Goal: Task Accomplishment & Management: Complete application form

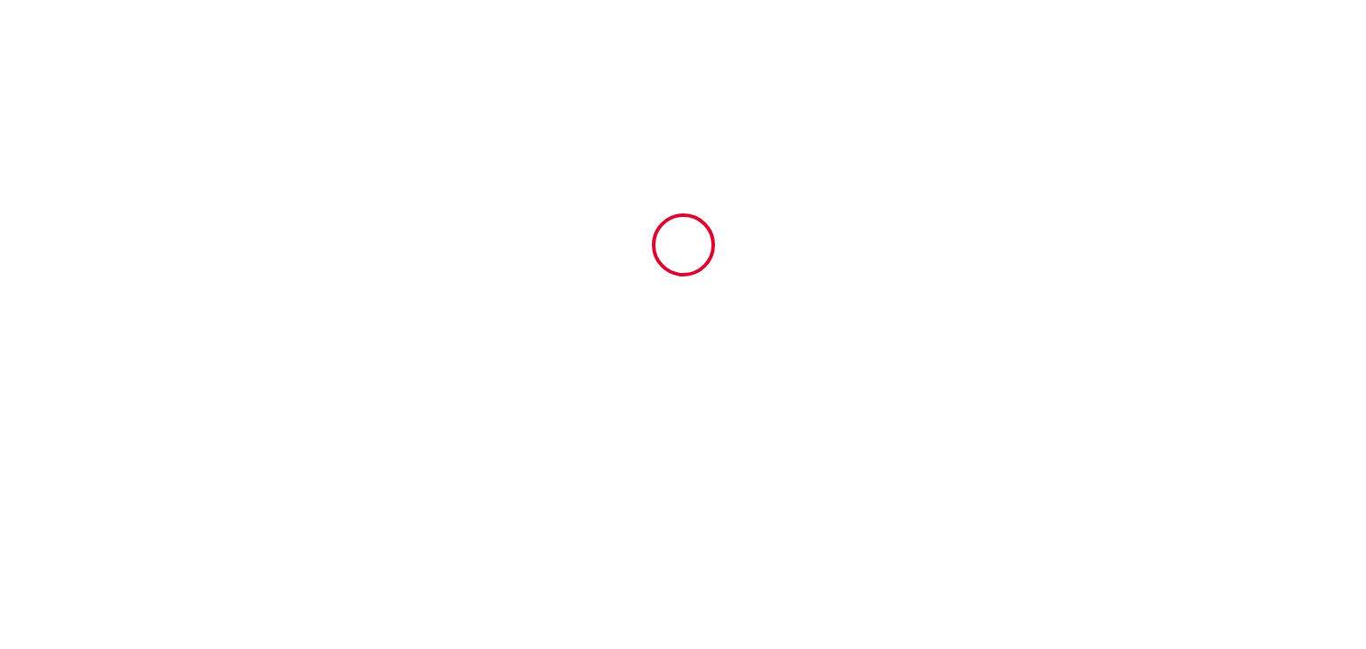
type input "6573593"
type input "Le Nid de Saint Honoré"
type input "8 petits degrés saint honoré"
type input "41000"
type input "[GEOGRAPHIC_DATA]"
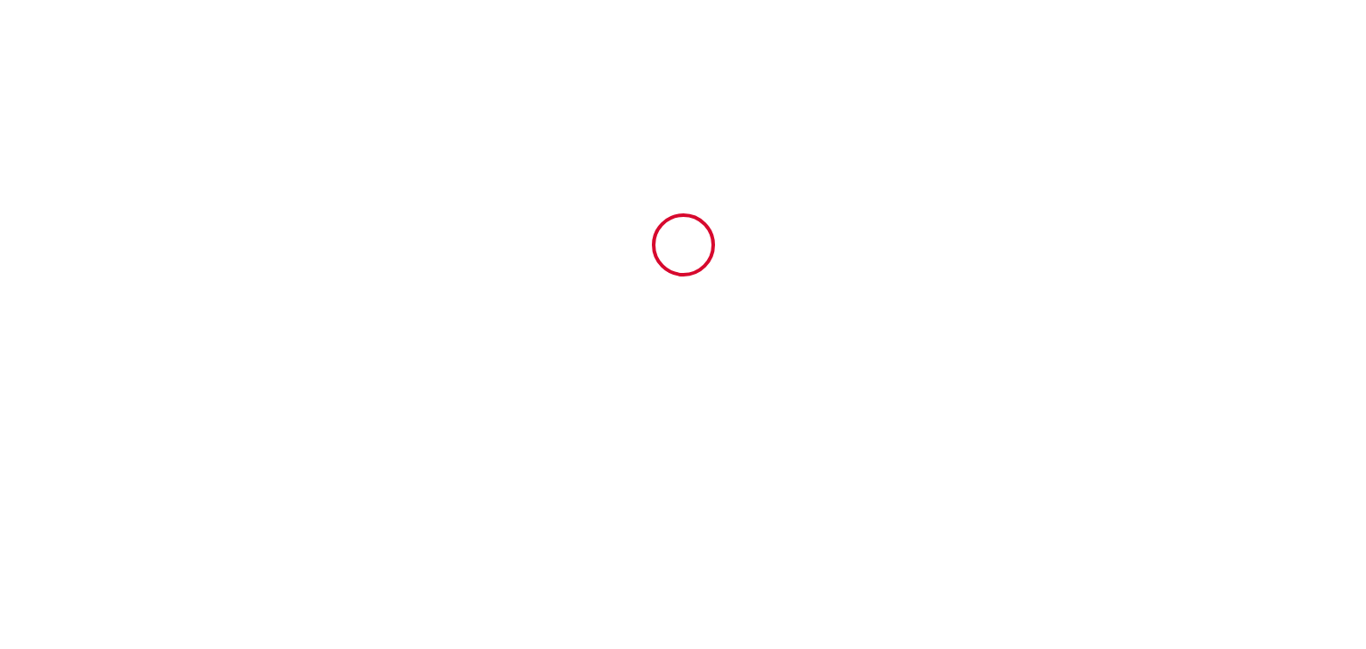
type input "[GEOGRAPHIC_DATA]"
type input "[DATE]"
type input "2"
type input "0"
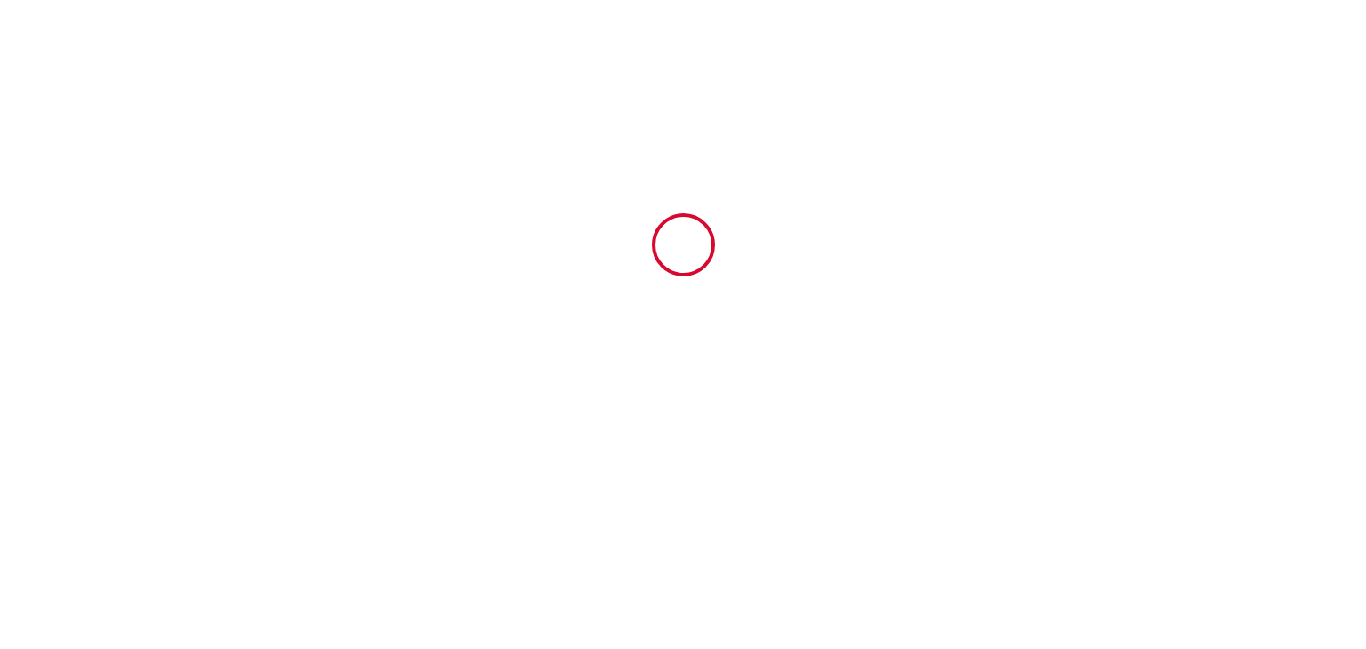
type input "500"
type input "1530"
type input "[PERSON_NAME]/[PERSON_NAME]"
type input "Pannier/Colas"
type input "8 petits degrés saint honoré"
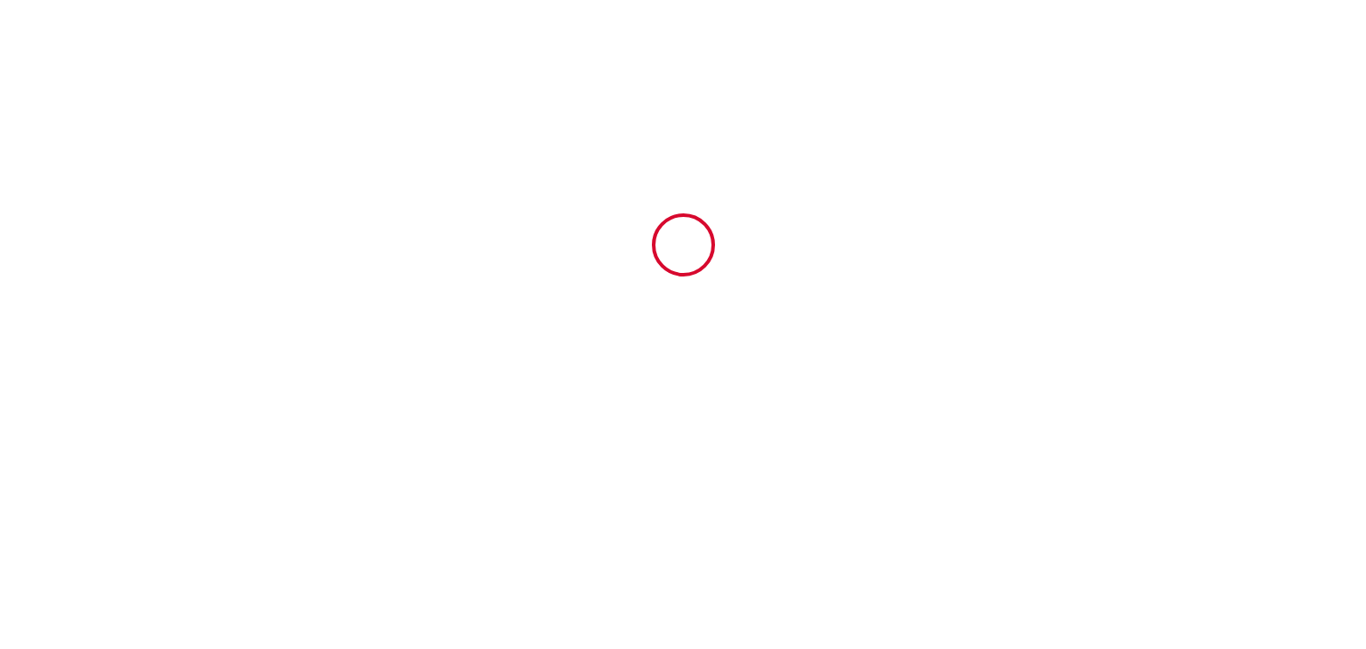
type input "41000"
type input "[GEOGRAPHIC_DATA]"
type input "[EMAIL_ADDRESS][DOMAIN_NAME]"
type input "Fédération Studio [GEOGRAPHIC_DATA]"
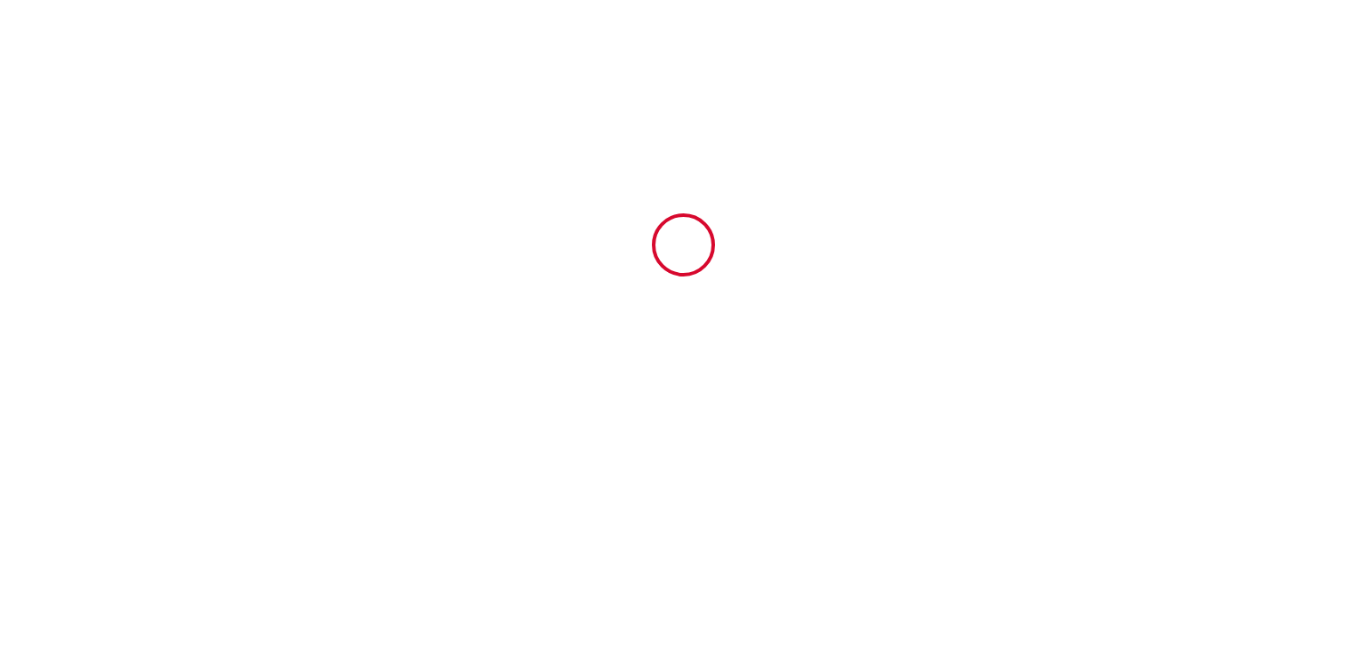
type input "« Brigade du Fleuve ""
type input "[STREET_ADDRESS]"
type input "75008"
type input "[GEOGRAPHIC_DATA]"
type input "[EMAIL_ADDRESS][DOMAIN_NAME]"
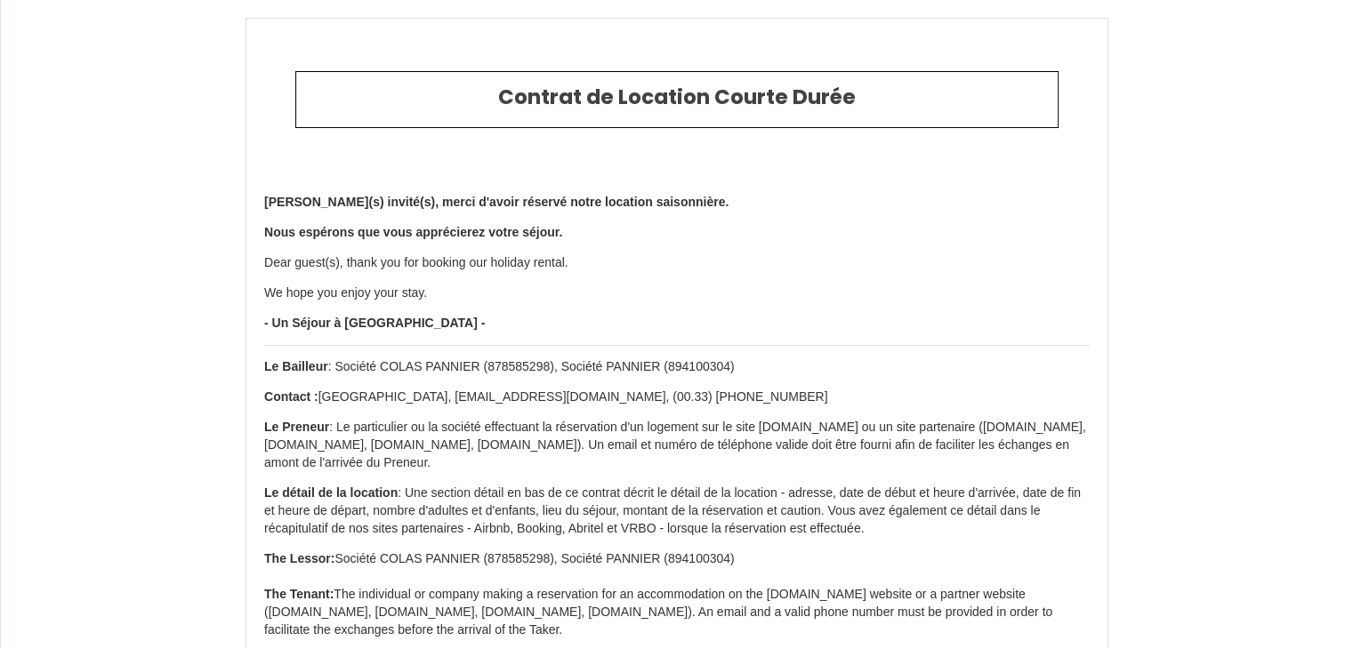
type input "[PHONE_NUMBER]"
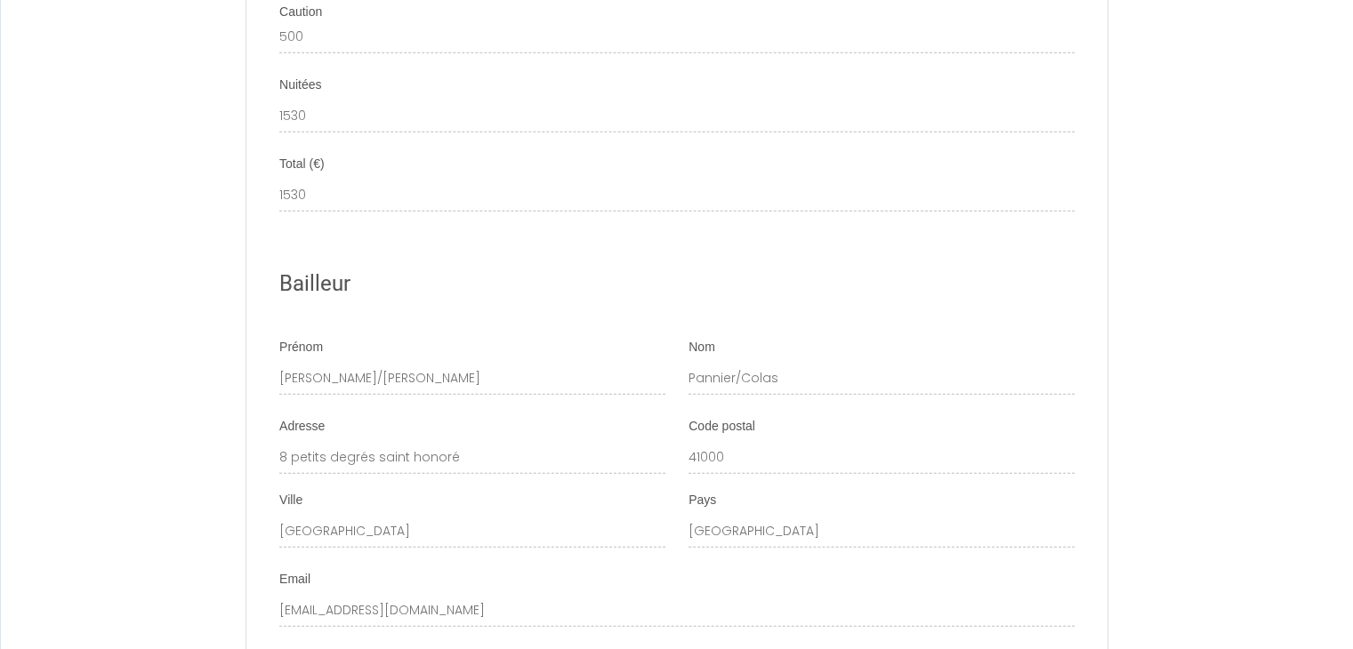
scroll to position [4181, 0]
